Goal: Transaction & Acquisition: Purchase product/service

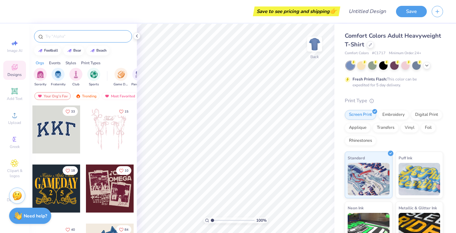
click at [68, 34] on input "text" at bounding box center [86, 36] width 83 height 6
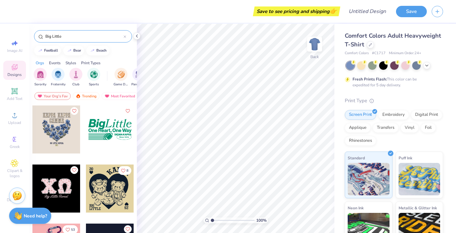
type input "Big Little"
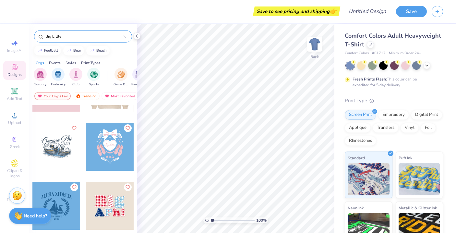
scroll to position [633, 0]
click at [372, 44] on icon at bounding box center [370, 44] width 3 height 3
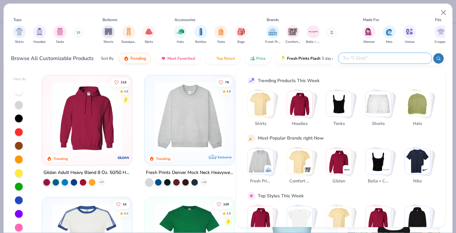
click at [388, 61] on input "text" at bounding box center [384, 58] width 85 height 7
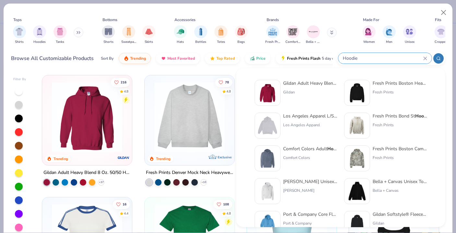
type input "Hoodie"
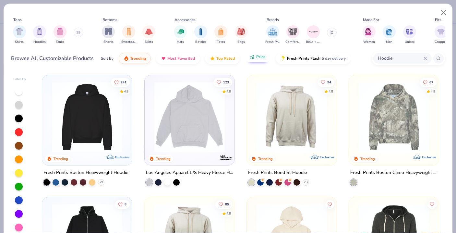
click at [255, 60] on button "Price" at bounding box center [258, 56] width 26 height 11
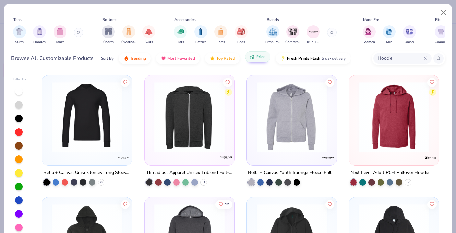
click at [255, 60] on button "Price" at bounding box center [258, 56] width 26 height 11
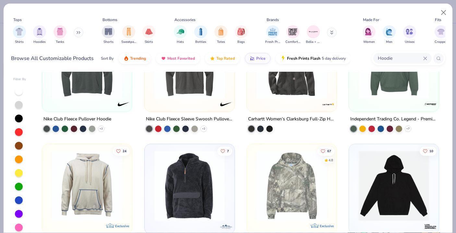
scroll to position [759, 0]
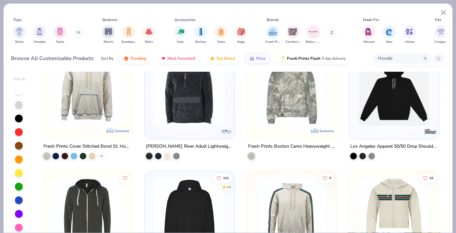
click at [314, 117] on img at bounding box center [291, 90] width 77 height 70
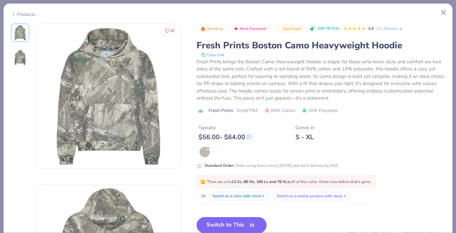
click at [322, 194] on div "Switch to a similar product with stock" at bounding box center [310, 196] width 66 height 6
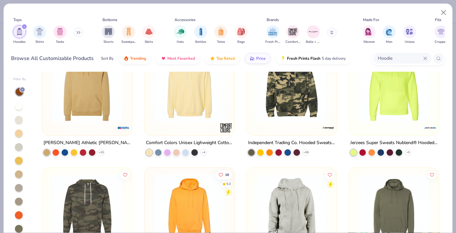
scroll to position [643, 0]
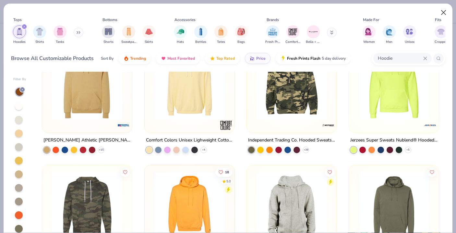
click at [444, 15] on button "Close" at bounding box center [444, 12] width 12 height 12
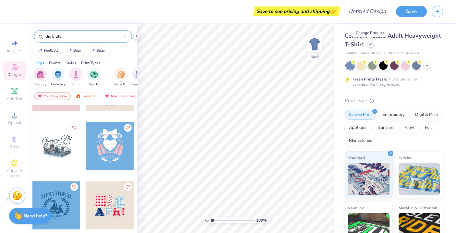
click at [371, 46] on div at bounding box center [370, 44] width 7 height 7
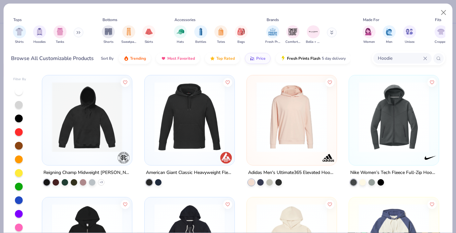
click at [330, 33] on button at bounding box center [332, 33] width 10 height 10
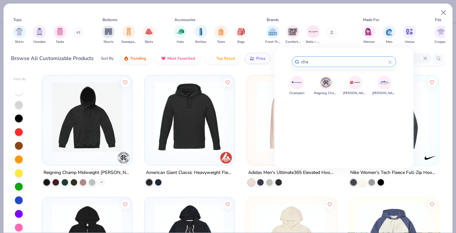
type input "cha"
click at [298, 82] on img at bounding box center [296, 82] width 11 height 11
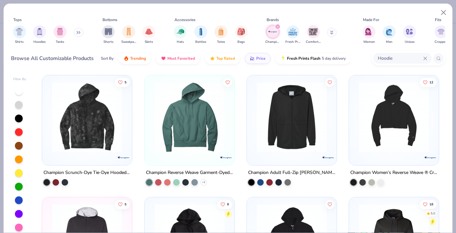
click at [278, 28] on div "filter for Champion" at bounding box center [278, 27] width 6 height 6
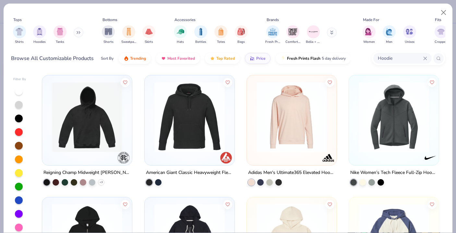
click at [333, 33] on icon at bounding box center [331, 33] width 3 height 4
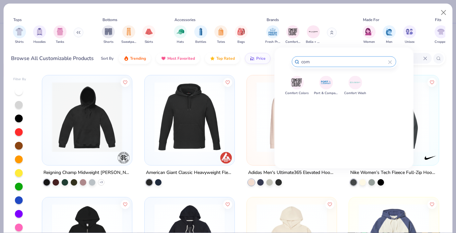
type input "com"
click at [301, 80] on img at bounding box center [296, 82] width 11 height 11
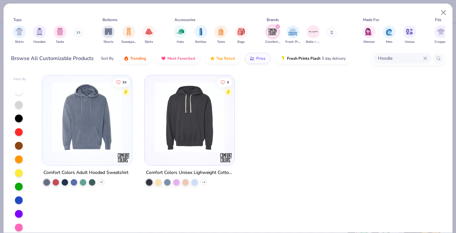
click at [277, 25] on div "filter for Comfort Colors" at bounding box center [278, 27] width 6 height 6
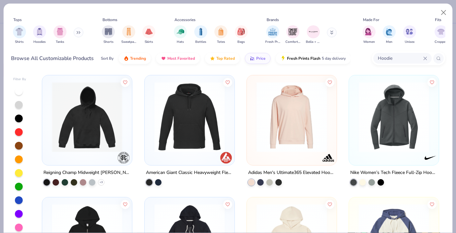
click at [383, 58] on input "Hoodie" at bounding box center [400, 58] width 46 height 7
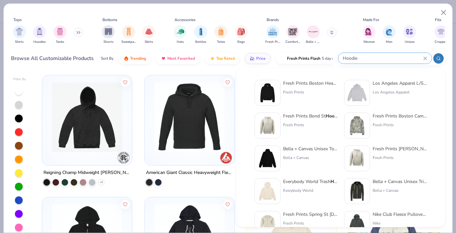
click at [385, 59] on input "Hoodie" at bounding box center [382, 58] width 81 height 7
click at [385, 90] on div "Los Angeles Apparel" at bounding box center [400, 92] width 55 height 6
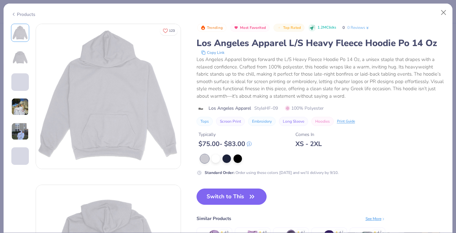
click at [35, 14] on div "Products" at bounding box center [23, 14] width 24 height 7
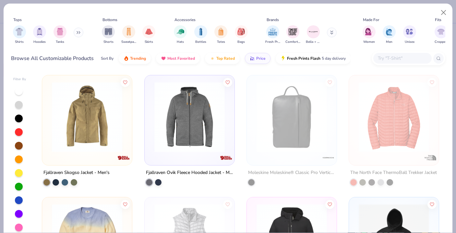
click at [398, 57] on input "text" at bounding box center [402, 58] width 50 height 7
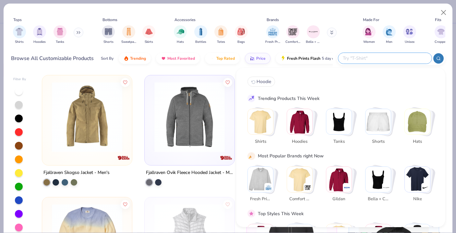
click at [292, 128] on img "Stack Card Button Hoodies" at bounding box center [299, 121] width 25 height 25
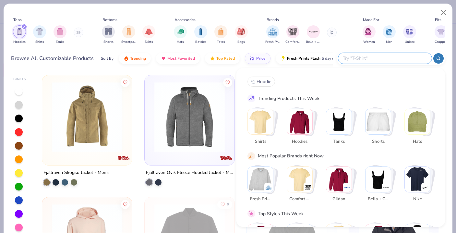
click at [404, 55] on input "text" at bounding box center [384, 58] width 85 height 7
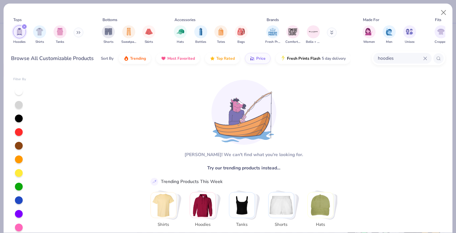
click at [405, 57] on input "hoodies" at bounding box center [400, 58] width 46 height 7
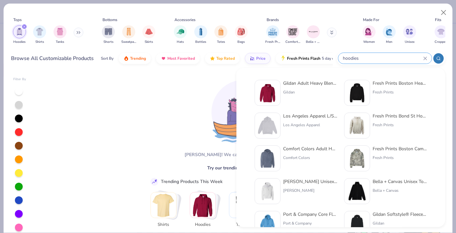
type input "hoodies"
click at [397, 81] on div "Fresh Prints Boston Heavyweight Hoodie" at bounding box center [400, 83] width 55 height 7
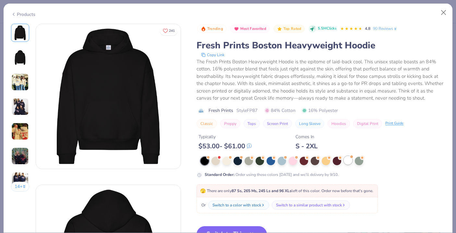
click at [349, 159] on div at bounding box center [348, 160] width 8 height 8
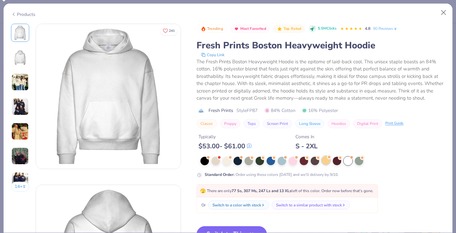
click at [327, 162] on div at bounding box center [326, 160] width 8 height 8
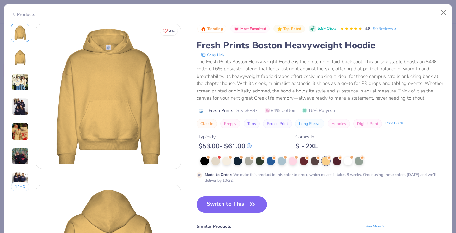
click at [23, 130] on img at bounding box center [20, 132] width 18 height 18
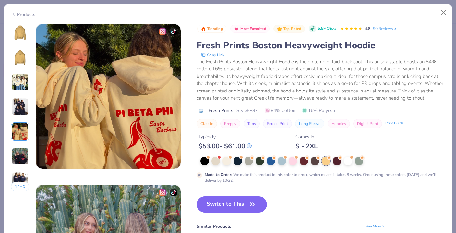
click at [19, 111] on img at bounding box center [20, 107] width 18 height 18
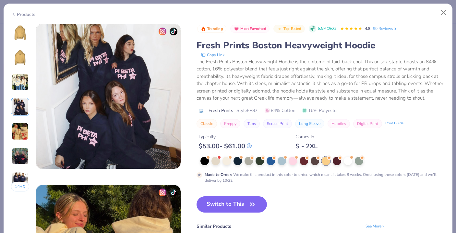
click at [26, 151] on img at bounding box center [20, 156] width 18 height 18
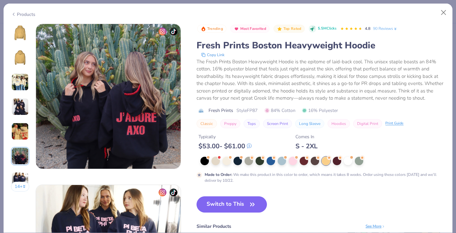
scroll to position [813, 0]
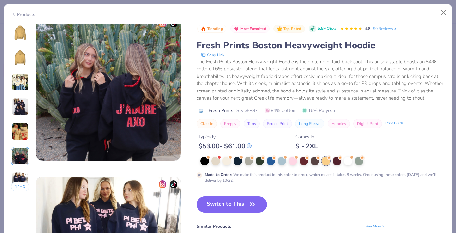
click at [19, 183] on button "14 +" at bounding box center [20, 187] width 19 height 10
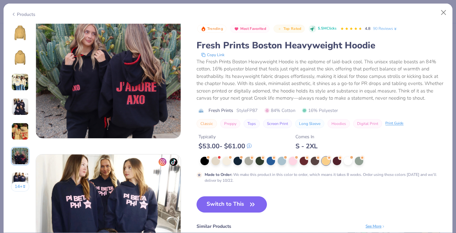
scroll to position [790, 0]
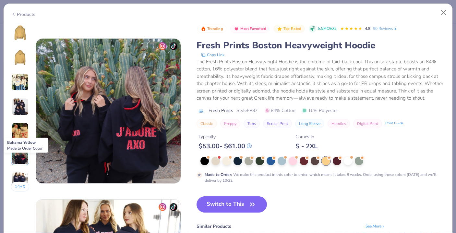
drag, startPoint x: 323, startPoint y: 162, endPoint x: 323, endPoint y: 158, distance: 4.2
click at [323, 162] on div at bounding box center [326, 161] width 8 height 8
click at [21, 34] on img at bounding box center [20, 33] width 16 height 16
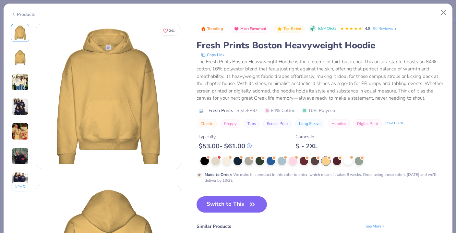
scroll to position [0, 0]
drag, startPoint x: 227, startPoint y: 160, endPoint x: 227, endPoint y: 156, distance: 4.2
click at [227, 160] on div at bounding box center [227, 160] width 8 height 8
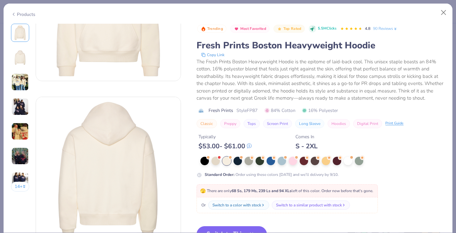
scroll to position [91, 0]
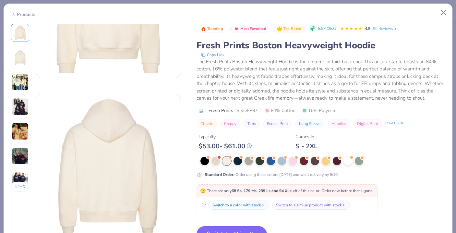
click at [239, 229] on button "Switch to This" at bounding box center [232, 234] width 70 height 16
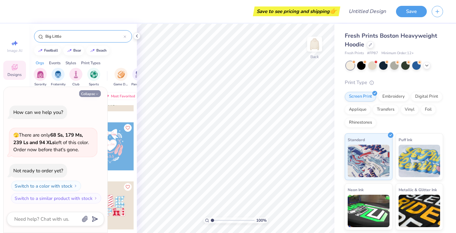
click at [82, 95] on button "Collapse" at bounding box center [90, 93] width 22 height 7
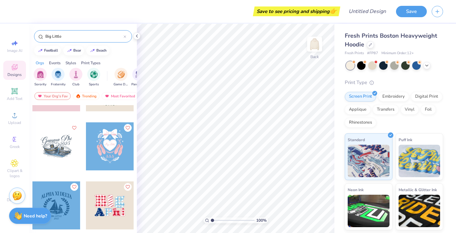
type textarea "x"
click at [64, 37] on input "Big Little" at bounding box center [84, 36] width 79 height 6
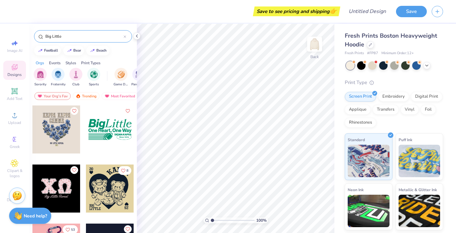
click at [64, 37] on input "Big Little" at bounding box center [84, 36] width 79 height 6
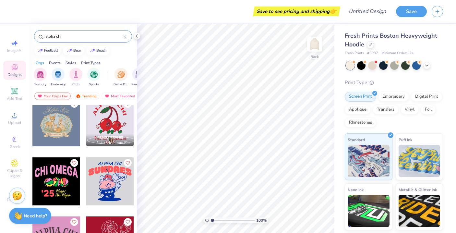
scroll to position [2784, 0]
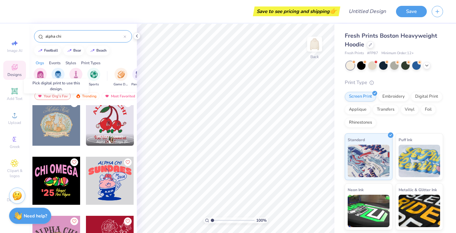
type input "alpha chi"
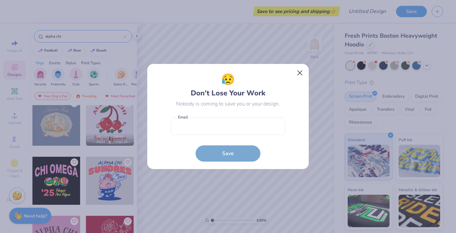
click at [302, 71] on button "Close" at bounding box center [300, 73] width 12 height 12
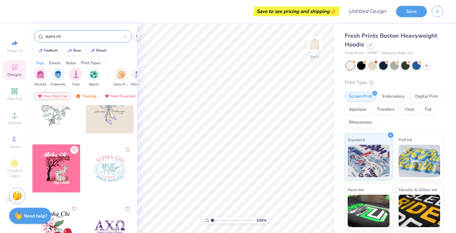
scroll to position [2618, 0]
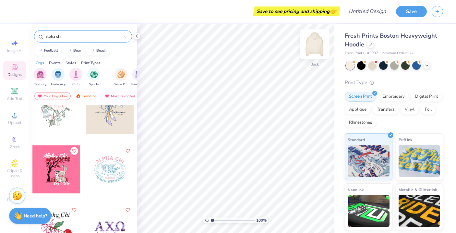
click at [311, 42] on img at bounding box center [315, 44] width 26 height 26
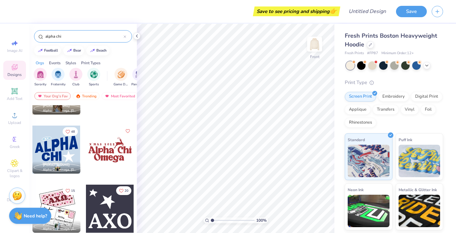
scroll to position [2118, 0]
